Goal: Communication & Community: Answer question/provide support

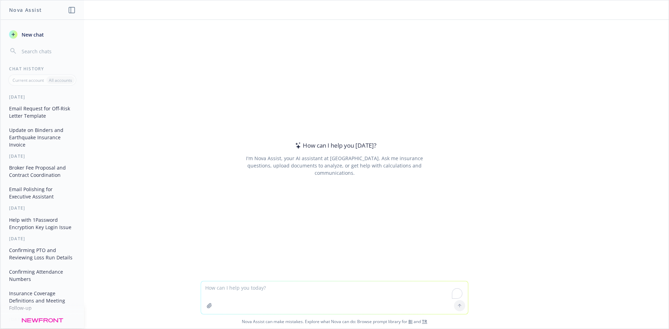
click at [227, 285] on textarea "To enrich screen reader interactions, please activate Accessibility in Grammarl…" at bounding box center [334, 297] width 267 height 33
click at [227, 297] on textarea "If not, response as you and ask for a copy of the signed contract and that is w…" at bounding box center [334, 297] width 267 height 33
click at [423, 287] on textarea "If not, response as you and ask for a copy of the signed contract and that is w…" at bounding box center [334, 297] width 267 height 33
paste textarea "Please see signed contract, payment confirmation to follow. Please do not copy …"
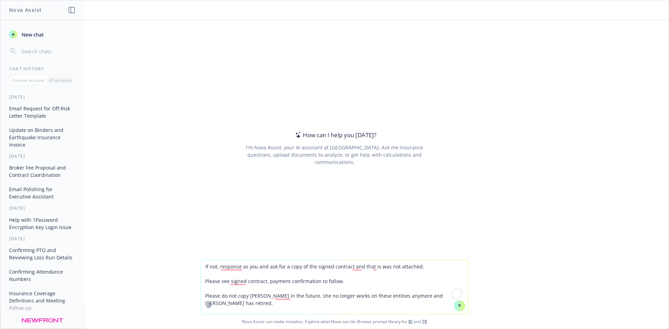
click at [203, 266] on textarea "If not, response as you and ask for a copy of the signed contract and that is w…" at bounding box center [334, 287] width 267 height 54
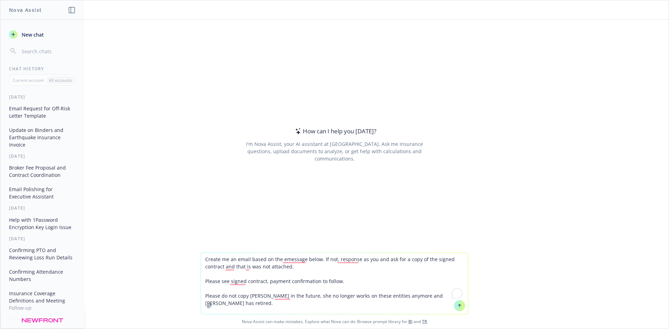
drag, startPoint x: 382, startPoint y: 259, endPoint x: 325, endPoint y: 257, distance: 57.5
click at [323, 257] on textarea "Create me an email based on the emessage below. If not, response as you and ask…" at bounding box center [334, 283] width 267 height 61
type textarea "Create me an email based on the emessage below. ask for a copy of the signed co…"
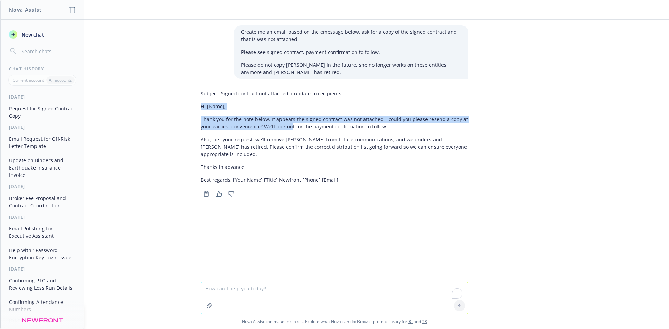
drag, startPoint x: 198, startPoint y: 105, endPoint x: 287, endPoint y: 131, distance: 92.7
click at [287, 131] on div "Subject: Signed contract not attached + update to recipients Hi [Name], Thank y…" at bounding box center [335, 136] width 268 height 99
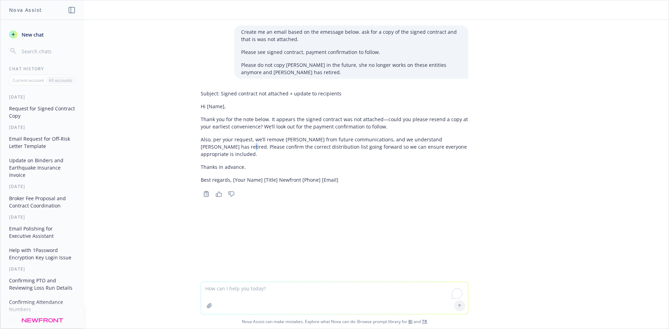
drag, startPoint x: 209, startPoint y: 144, endPoint x: 206, endPoint y: 140, distance: 4.2
click at [206, 142] on p "Also, per your request, we’ll remove [PERSON_NAME] from future communications, …" at bounding box center [335, 147] width 268 height 22
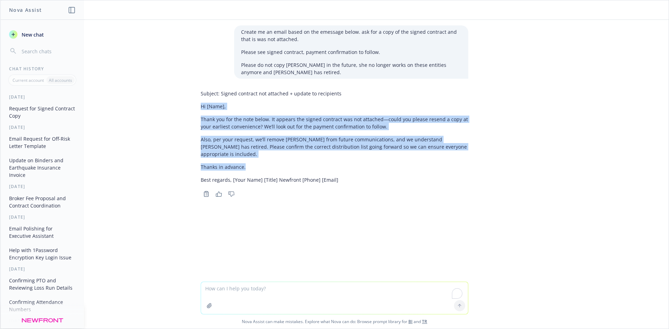
drag, startPoint x: 197, startPoint y: 109, endPoint x: 262, endPoint y: 161, distance: 83.3
click at [263, 162] on div "Subject: Signed contract not attached + update to recipients Hi [Name], Thank y…" at bounding box center [334, 143] width 279 height 112
copy div "Hi [Name], Thank you for the note below. It appears the signed contract was not…"
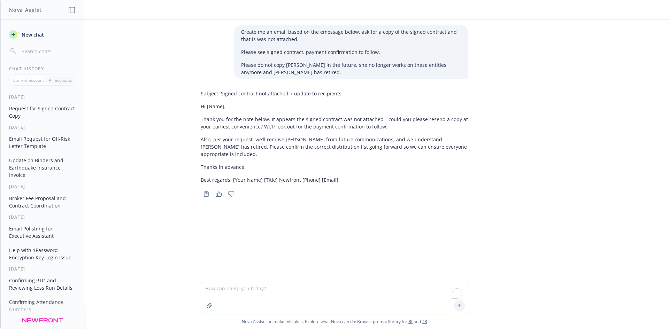
drag, startPoint x: 253, startPoint y: 302, endPoint x: 259, endPoint y: 293, distance: 11.5
click at [253, 302] on textarea "To enrich screen reader interactions, please activate Accessibility in Grammarl…" at bounding box center [334, 298] width 267 height 32
paste textarea "Hi [PERSON_NAME], The attachment was in the body of the email. I have taken a s…"
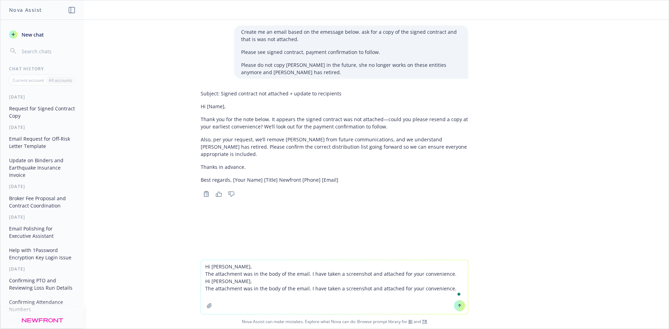
paste textarea "To enrich screen reader interactions, please activate Accessibility in Grammarl…"
type textarea "Hi [PERSON_NAME], The attachment was in the body of the email. I have taken a s…"
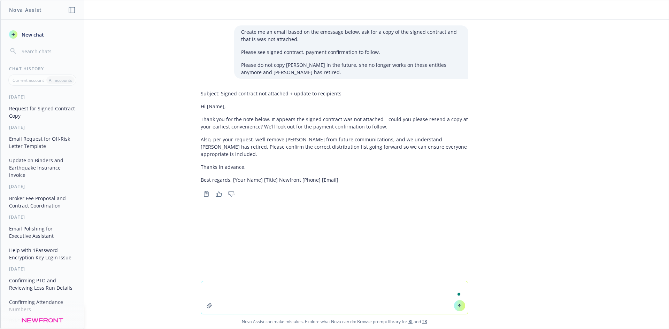
paste textarea "Hi [PERSON_NAME], The attachment was in the body of the email. I have taken a s…"
click at [228, 277] on textarea "Hi [PERSON_NAME], The attachment was in the body of the email. I have taken a s…" at bounding box center [334, 291] width 267 height 47
drag, startPoint x: 447, startPoint y: 288, endPoint x: 447, endPoint y: 294, distance: 5.9
click at [447, 288] on textarea "Create me an email, Hi Arvhin, The attachment was in the body of the email. I h…" at bounding box center [334, 291] width 267 height 47
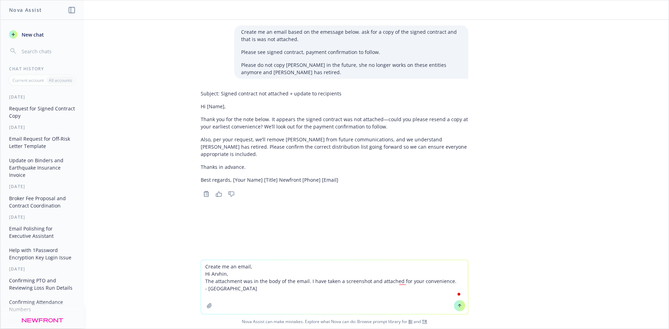
click at [262, 268] on textarea "Create me an email, Hi Arvhin, The attachment was in the body of the email. I h…" at bounding box center [334, 287] width 267 height 54
click at [250, 287] on textarea "Create me an email to [PERSON_NAME] Hi [PERSON_NAME], The attachment was in the…" at bounding box center [334, 287] width 267 height 54
click at [316, 262] on textarea "Create me an email to [PERSON_NAME] Hi [PERSON_NAME], The attachment was in the…" at bounding box center [334, 287] width 267 height 54
click at [307, 244] on div "Create me an email based on the emessage below. ask for a copy of the signed co…" at bounding box center [334, 132] width 668 height 225
click at [308, 248] on textarea "Create me an email to [PERSON_NAME] Hi [PERSON_NAME], The attachment was in the…" at bounding box center [334, 280] width 267 height 69
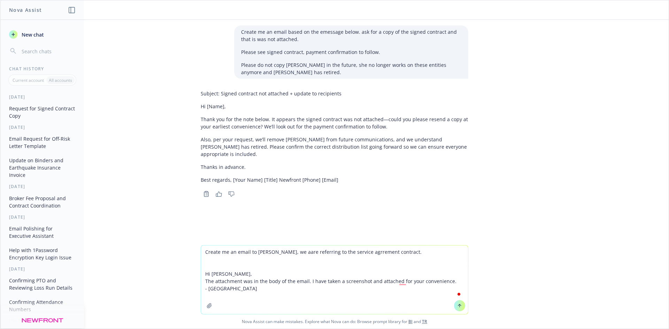
type textarea "Create me an email to [PERSON_NAME], we aare referring to the service agrrement…"
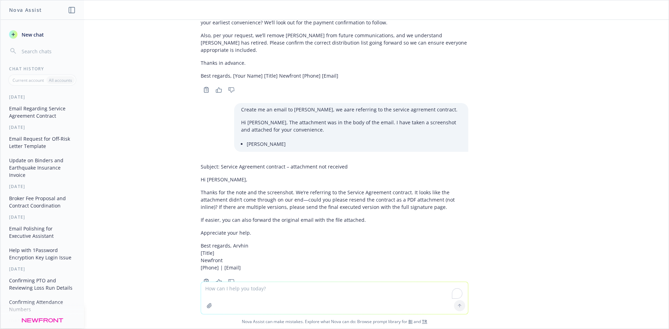
scroll to position [118, 0]
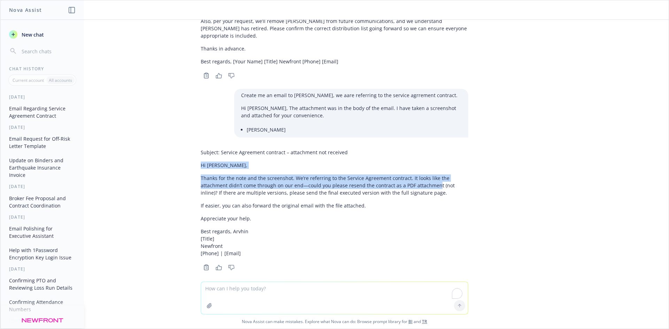
drag, startPoint x: 192, startPoint y: 160, endPoint x: 431, endPoint y: 177, distance: 239.6
click at [431, 177] on div "Subject: Service Agreement contract – attachment not received Hi [PERSON_NAME],…" at bounding box center [334, 209] width 279 height 126
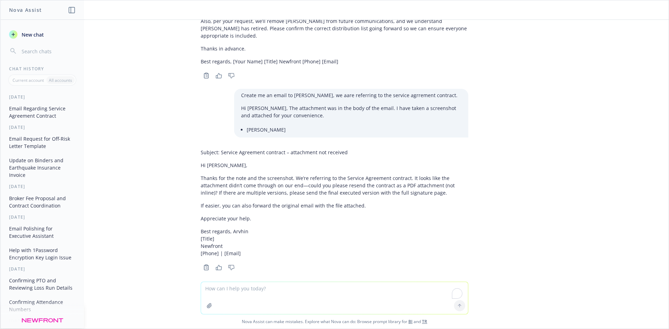
click at [321, 281] on div at bounding box center [334, 285] width 657 height 8
click at [309, 293] on textarea "To enrich screen reader interactions, please activate Accessibility in Grammarl…" at bounding box center [334, 298] width 267 height 32
type textarea "attached is a copy - add this"
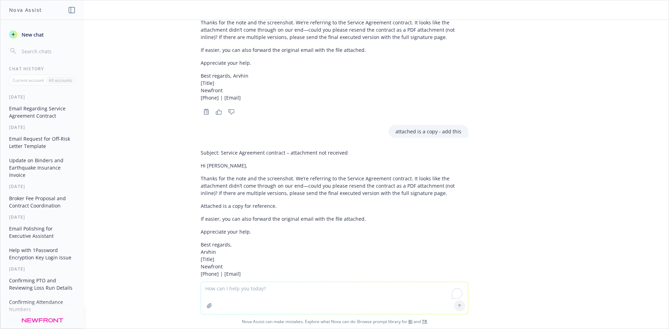
scroll to position [295, 0]
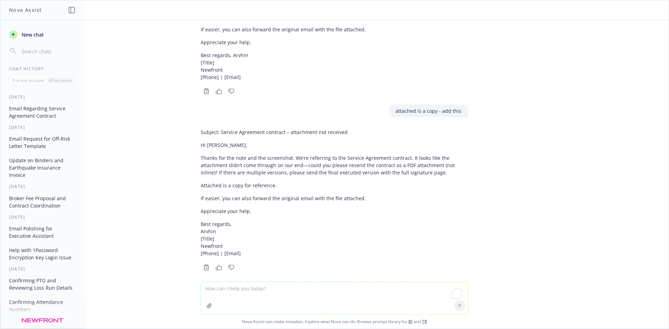
click at [284, 221] on p "Best regards, Arvhin [Title] Newfront [Phone] | [Email]" at bounding box center [335, 239] width 268 height 37
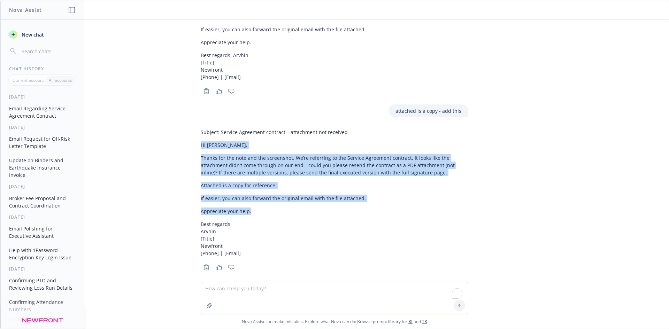
drag, startPoint x: 193, startPoint y: 138, endPoint x: 340, endPoint y: 208, distance: 163.4
click at [340, 208] on div "Subject: Service Agreement contract – attachment not received Hi [PERSON_NAME],…" at bounding box center [334, 199] width 279 height 147
copy div "Hi [PERSON_NAME], Thanks for the note and the screenshot. We’re referring to th…"
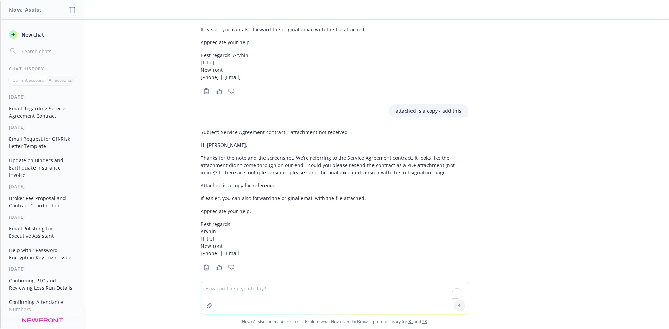
click at [236, 287] on textarea "To enrich screen reader interactions, please activate Accessibility in Grammarl…" at bounding box center [334, 298] width 267 height 32
click at [237, 290] on textarea "add per [PERSON_NAME]" at bounding box center [334, 297] width 267 height 33
paste textarea "Hi [PERSON_NAME], Thank you for the note. We’re referring to the Service Agreem…"
type textarea "Hi [PERSON_NAME], Thank you for the note. We’re referring to the Service Agreem…"
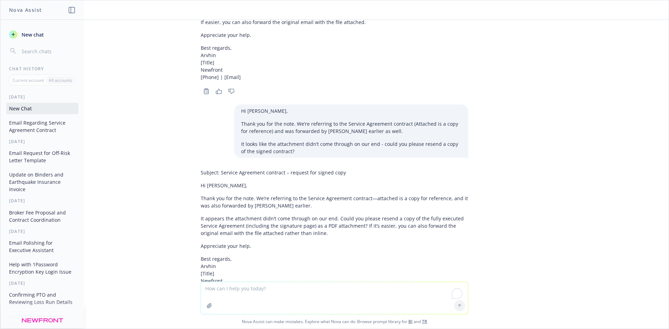
scroll to position [506, 0]
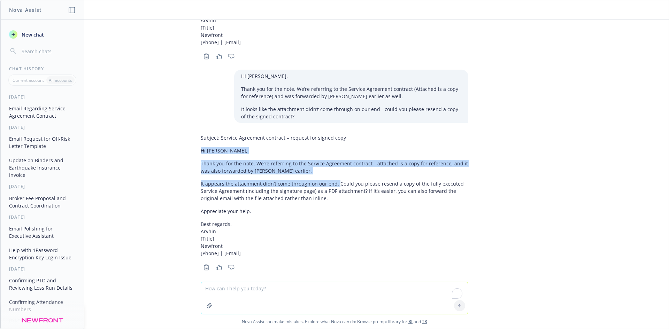
drag, startPoint x: 196, startPoint y: 142, endPoint x: 330, endPoint y: 177, distance: 138.6
click at [330, 177] on div "Subject: Service Agreement contract – request for signed copy Hi [PERSON_NAME],…" at bounding box center [335, 195] width 268 height 129
copy div "Hi [PERSON_NAME], Thank you for the note. We’re referring to the Service Agreem…"
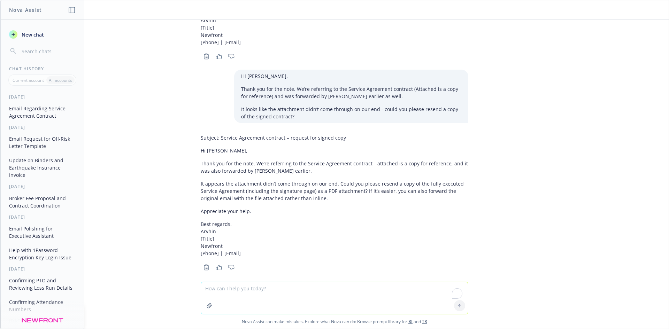
click at [363, 187] on p "It appears the attachment didn’t come through on our end. Could you please rese…" at bounding box center [335, 191] width 268 height 22
drag, startPoint x: 331, startPoint y: 178, endPoint x: 397, endPoint y: 178, distance: 65.5
click at [397, 180] on p "It appears the attachment didn’t come through on our end. Could you please rese…" at bounding box center [335, 191] width 268 height 22
click at [404, 180] on p "It appears the attachment didn’t come through on our end. Could you please rese…" at bounding box center [335, 191] width 268 height 22
copy p "Could you please resend a copy"
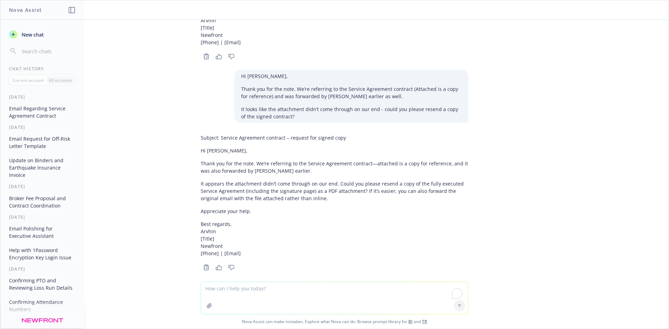
drag, startPoint x: 257, startPoint y: 279, endPoint x: 263, endPoint y: 287, distance: 9.2
click at [257, 281] on div at bounding box center [334, 285] width 657 height 8
click at [263, 287] on textarea "To enrich screen reader interactions, please activate Accessibility in Grammarl…" at bounding box center [334, 298] width 267 height 32
paste textarea "Hi [PERSON_NAME], Thank you for the note. We’re referring to the Service Agreem…"
type textarea "Hi [PERSON_NAME], Thank you for the note. We’re referring to the Service Agreem…"
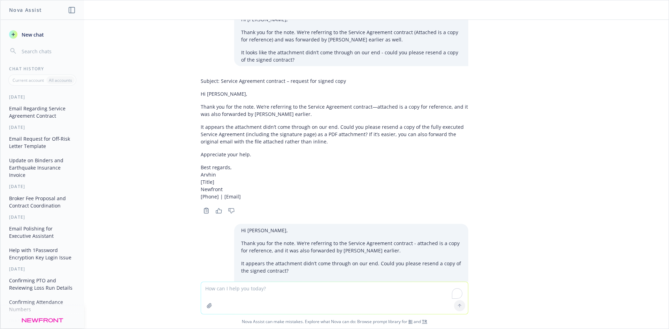
scroll to position [735, 0]
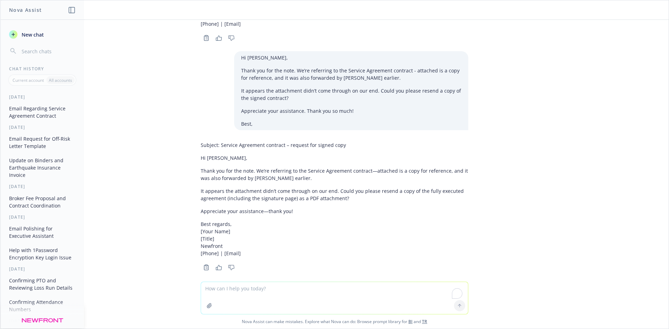
click at [529, 189] on div "Create me an email based on the emessage below. ask for a copy of the signed co…" at bounding box center [334, 151] width 668 height 262
click at [224, 294] on textarea "To enrich screen reader interactions, please activate Accessibility in Grammarl…" at bounding box center [334, 298] width 267 height 32
paste textarea "sign for me and send to [PERSON_NAME] and [PERSON_NAME]. Also, copy and paste t…"
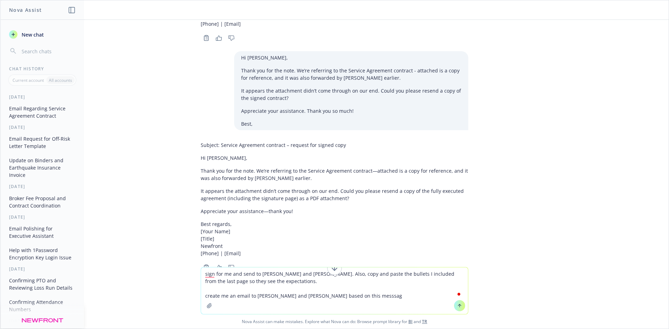
type textarea "sign for me and send to [PERSON_NAME] and [PERSON_NAME]. Also, copy and paste t…"
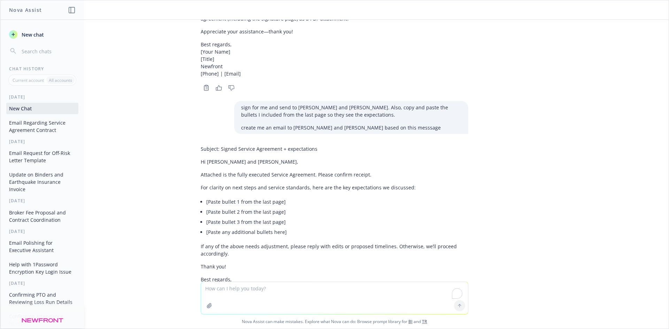
scroll to position [963, 0]
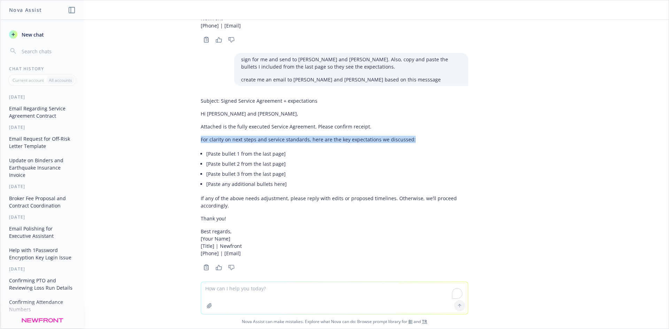
drag, startPoint x: 195, startPoint y: 135, endPoint x: 418, endPoint y: 131, distance: 223.0
click at [418, 136] on p "For clarity on next steps and service standards, here are the key expectations …" at bounding box center [335, 139] width 268 height 7
drag, startPoint x: 372, startPoint y: 133, endPoint x: 343, endPoint y: 138, distance: 29.4
click at [343, 138] on div "Subject: Signed Service Agreement + expectations Hi [PERSON_NAME] and [PERSON_N…" at bounding box center [335, 176] width 268 height 165
copy p "For clarity on next steps and service standards, here are the key expectations …"
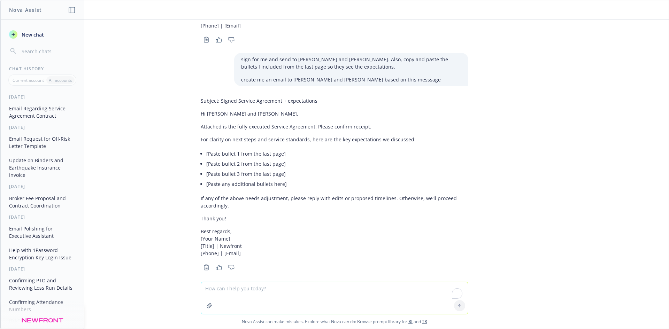
click at [245, 289] on textarea "To enrich screen reader interactions, please activate Accessibility in Grammarl…" at bounding box center [334, 298] width 267 height 32
paste textarea "Please see attached file for signed Service Agreement for QC Media and QC Enter…"
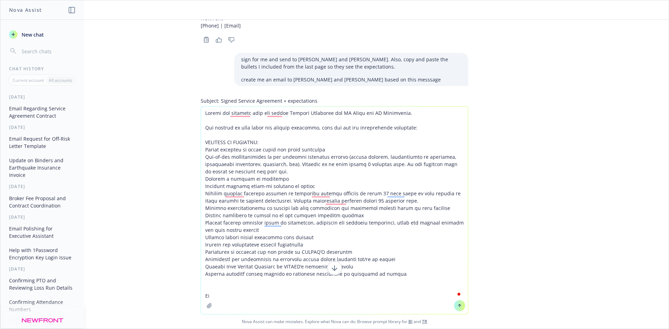
type textarea "Please see attached file for signed Service Agreement for QC Media and QC Enter…"
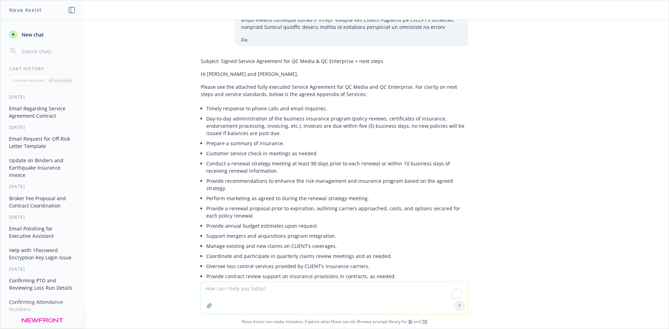
scroll to position [1374, 0]
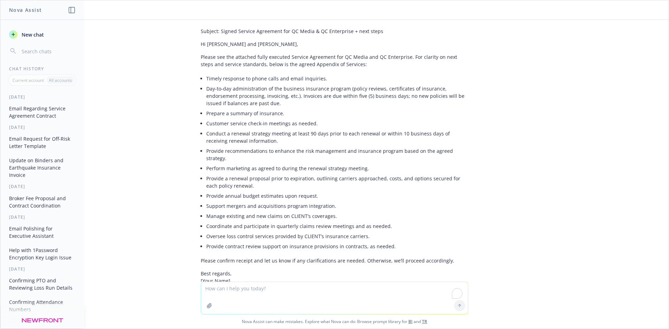
drag, startPoint x: 185, startPoint y: 238, endPoint x: 201, endPoint y: 241, distance: 15.6
click at [200, 242] on div "Create me an email based on the emessage below. ask for a copy of the signed co…" at bounding box center [334, 151] width 668 height 262
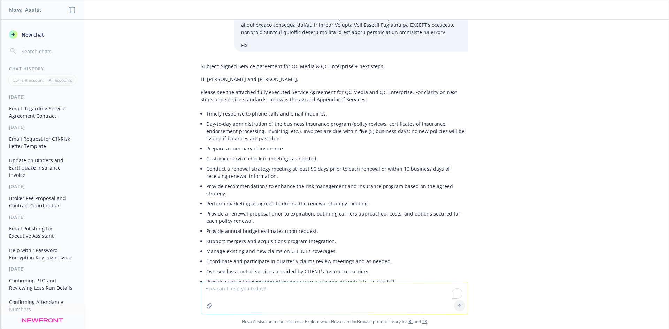
scroll to position [1270, 0]
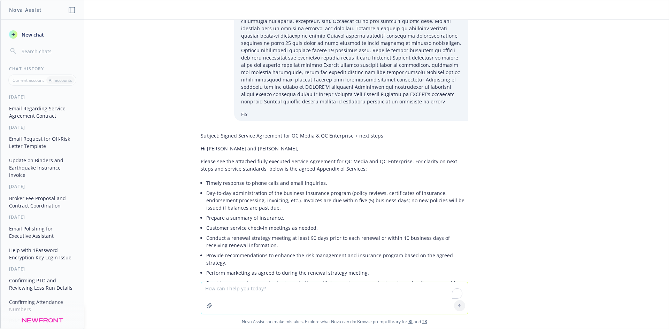
click at [279, 295] on textarea "To enrich screen reader interactions, please activate Accessibility in Grammarl…" at bounding box center [334, 298] width 267 height 32
paste textarea "Remove the client, add [PERSON_NAME] and ask if he has a copy of last year’s Cy…"
type textarea "Remove the client, add [PERSON_NAME] and ask if he has a copy of last year’s Cy…"
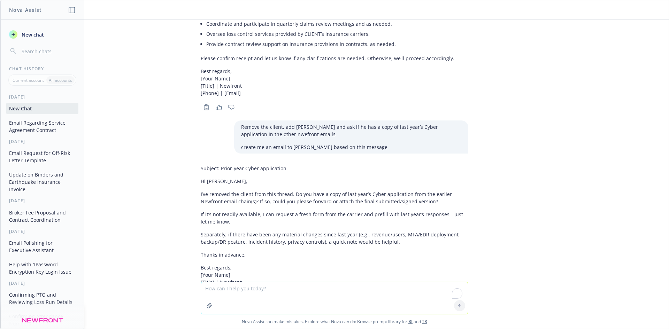
scroll to position [1606, 0]
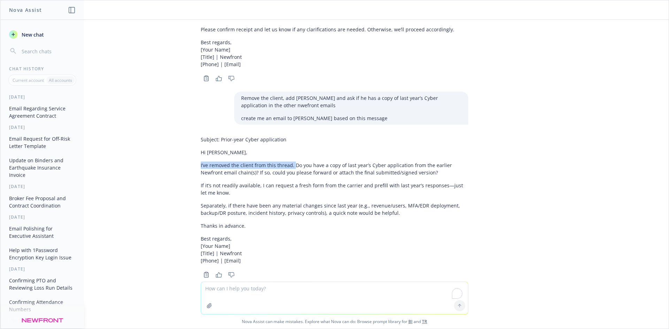
drag, startPoint x: 288, startPoint y: 151, endPoint x: 192, endPoint y: 153, distance: 96.2
click at [195, 153] on div "Subject: Prior-year Cyber application Hi [PERSON_NAME], I’ve removed the client…" at bounding box center [334, 206] width 279 height 147
copy p "I’ve removed the client from this thread."
click at [245, 291] on textarea "To enrich screen reader interactions, please activate Accessibility in Grammarl…" at bounding box center [334, 298] width 267 height 32
paste textarea "I’ve removed the client from this thread."
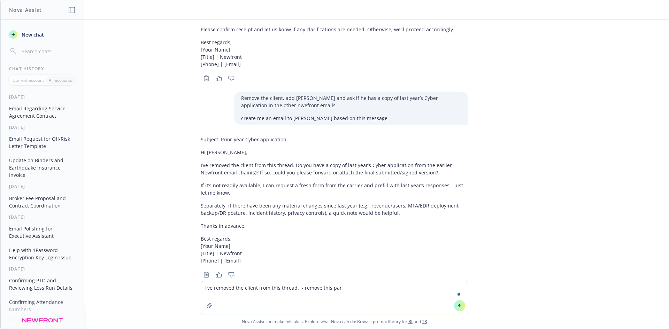
type textarea "I’ve removed the client from this thread. - remove this part"
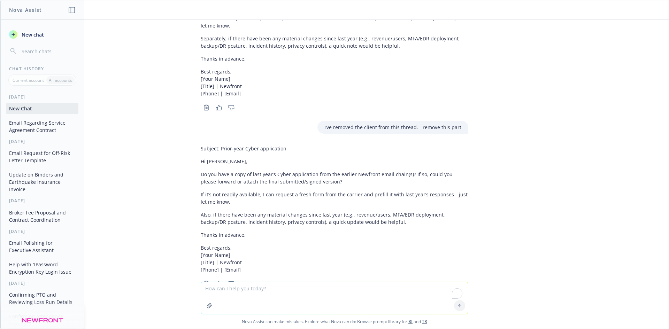
scroll to position [1782, 0]
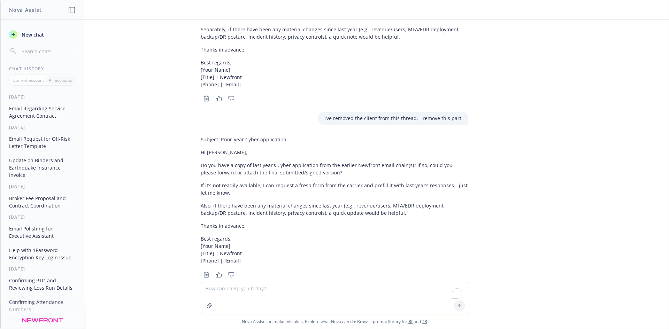
click at [267, 300] on textarea "To enrich screen reader interactions, please activate Accessibility in Grammarl…" at bounding box center [334, 298] width 267 height 32
type textarea "make it jusdt a generic email to [PERSON_NAME], no need to add other context"
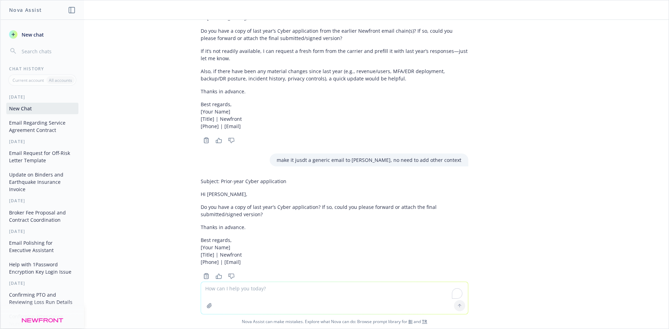
scroll to position [1918, 0]
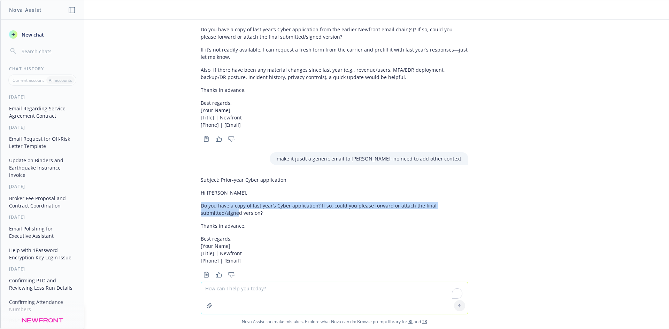
drag, startPoint x: 200, startPoint y: 187, endPoint x: 233, endPoint y: 204, distance: 37.1
click at [233, 204] on div "Subject: Prior-year Cyber application Hi [PERSON_NAME], Do you have a copy of l…" at bounding box center [335, 220] width 268 height 94
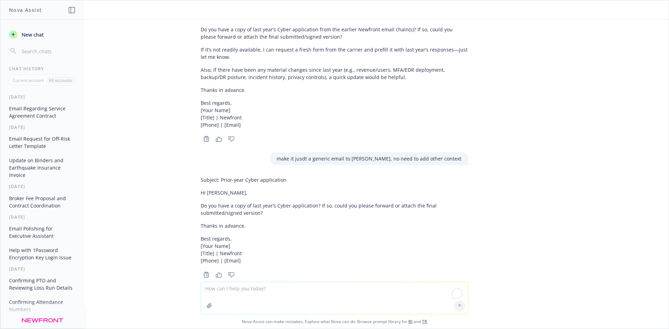
click at [242, 216] on div "Subject: Prior-year Cyber application Hi [PERSON_NAME], Do you have a copy of l…" at bounding box center [335, 220] width 268 height 94
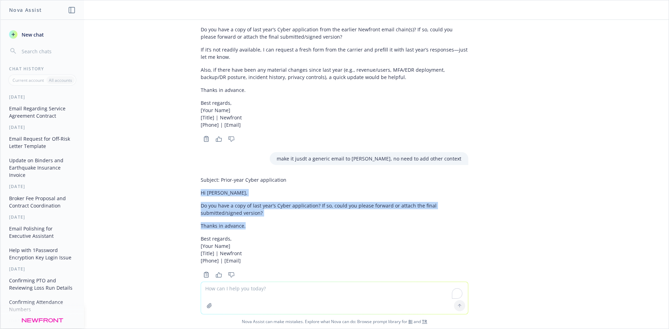
drag, startPoint x: 195, startPoint y: 180, endPoint x: 271, endPoint y: 217, distance: 84.6
click at [257, 215] on div "Create me an email based on the emessage below. ask for a copy of the signed co…" at bounding box center [334, 151] width 668 height 262
copy div "Hi [PERSON_NAME], Do you have a copy of last year’s Cyber application? If so, c…"
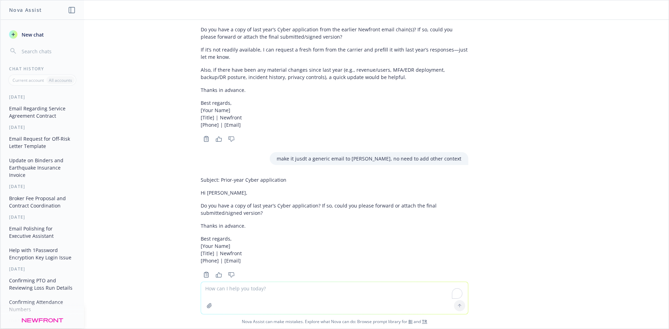
click at [253, 296] on textarea "To enrich screen reader interactions, please activate Accessibility in Grammarl…" at bounding box center [334, 298] width 267 height 32
paste textarea "If so, could you please forward or attach the final submitted/signed version?"
type textarea "If so, could you please forward or attach the final submitted/signed version?}|…"
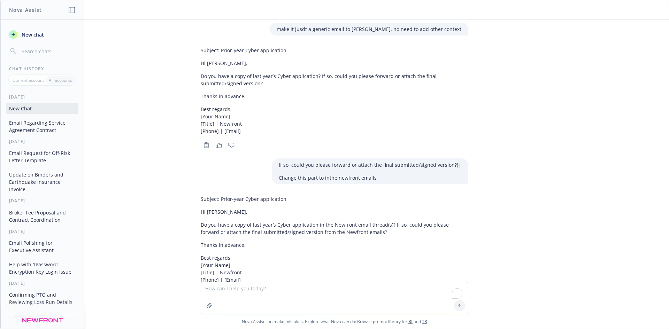
scroll to position [2066, 0]
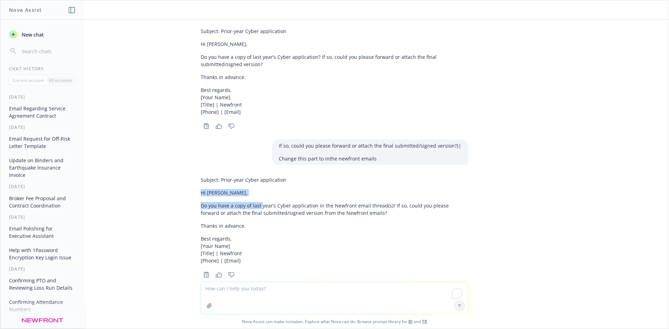
drag, startPoint x: 191, startPoint y: 176, endPoint x: 256, endPoint y: 193, distance: 67.2
click at [256, 193] on div "Create me an email based on the emessage below. ask for a copy of the signed co…" at bounding box center [334, 151] width 668 height 262
drag, startPoint x: 257, startPoint y: 248, endPoint x: 212, endPoint y: 212, distance: 57.8
click at [256, 247] on p "Best regards, [Your Name] [Title] | Newfront [Phone] | [Email]" at bounding box center [335, 249] width 268 height 29
drag, startPoint x: 195, startPoint y: 172, endPoint x: 459, endPoint y: 193, distance: 264.9
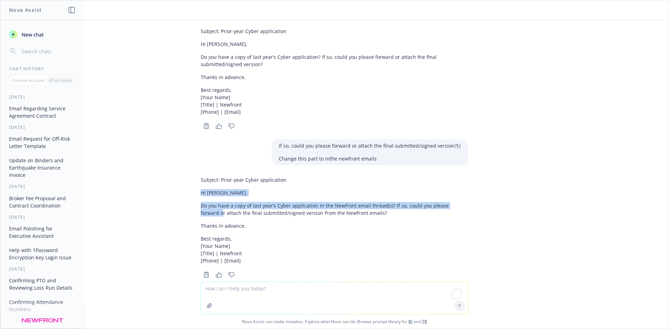
click at [459, 193] on div "Subject: Prior-year Cyber application Hi [PERSON_NAME], Do you have a copy of l…" at bounding box center [334, 226] width 279 height 106
copy div "Hi [PERSON_NAME], Do you have a copy of last year’s Cyber application in the Ne…"
